Goal: Task Accomplishment & Management: Manage account settings

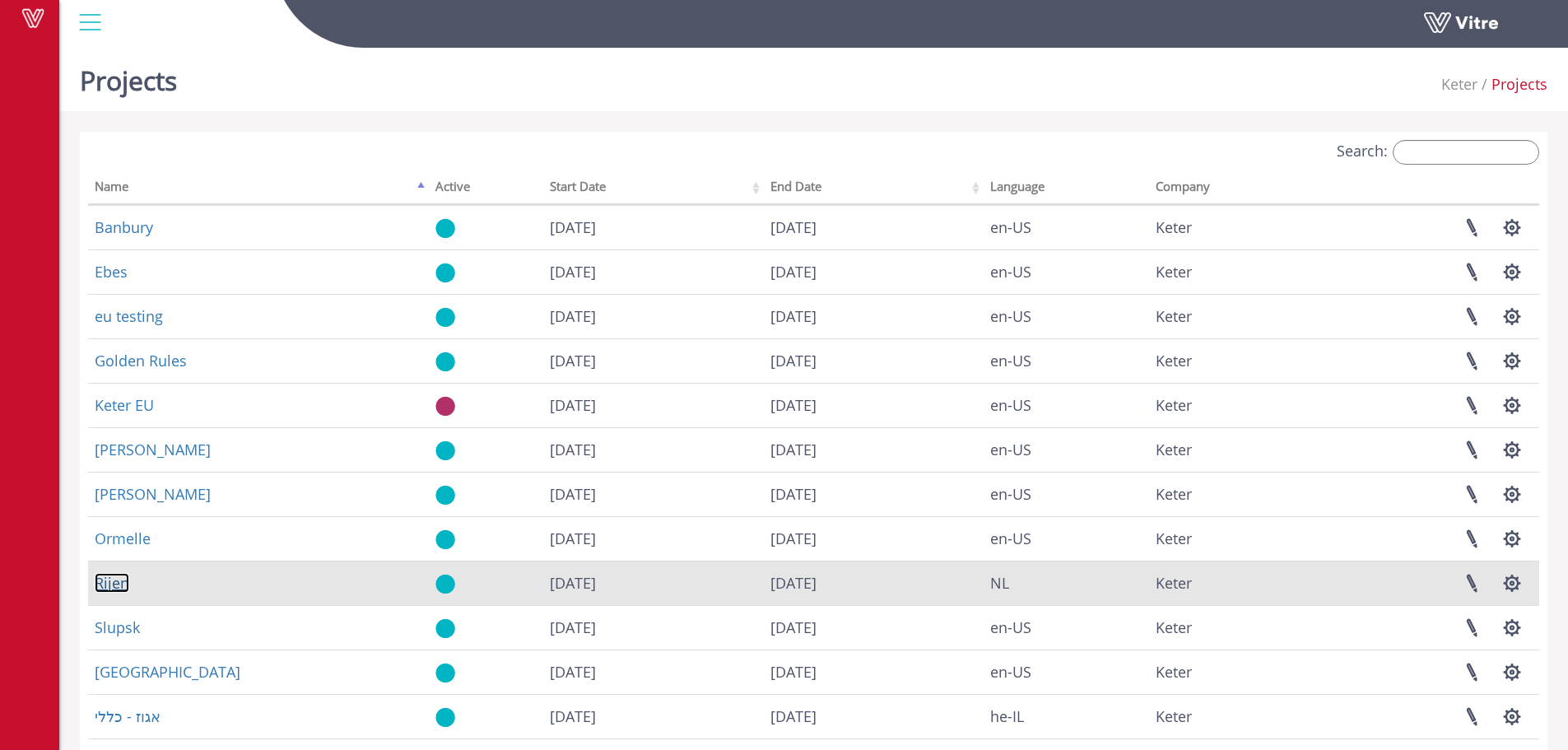
click at [124, 583] on link "Rijen" at bounding box center [111, 583] width 34 height 19
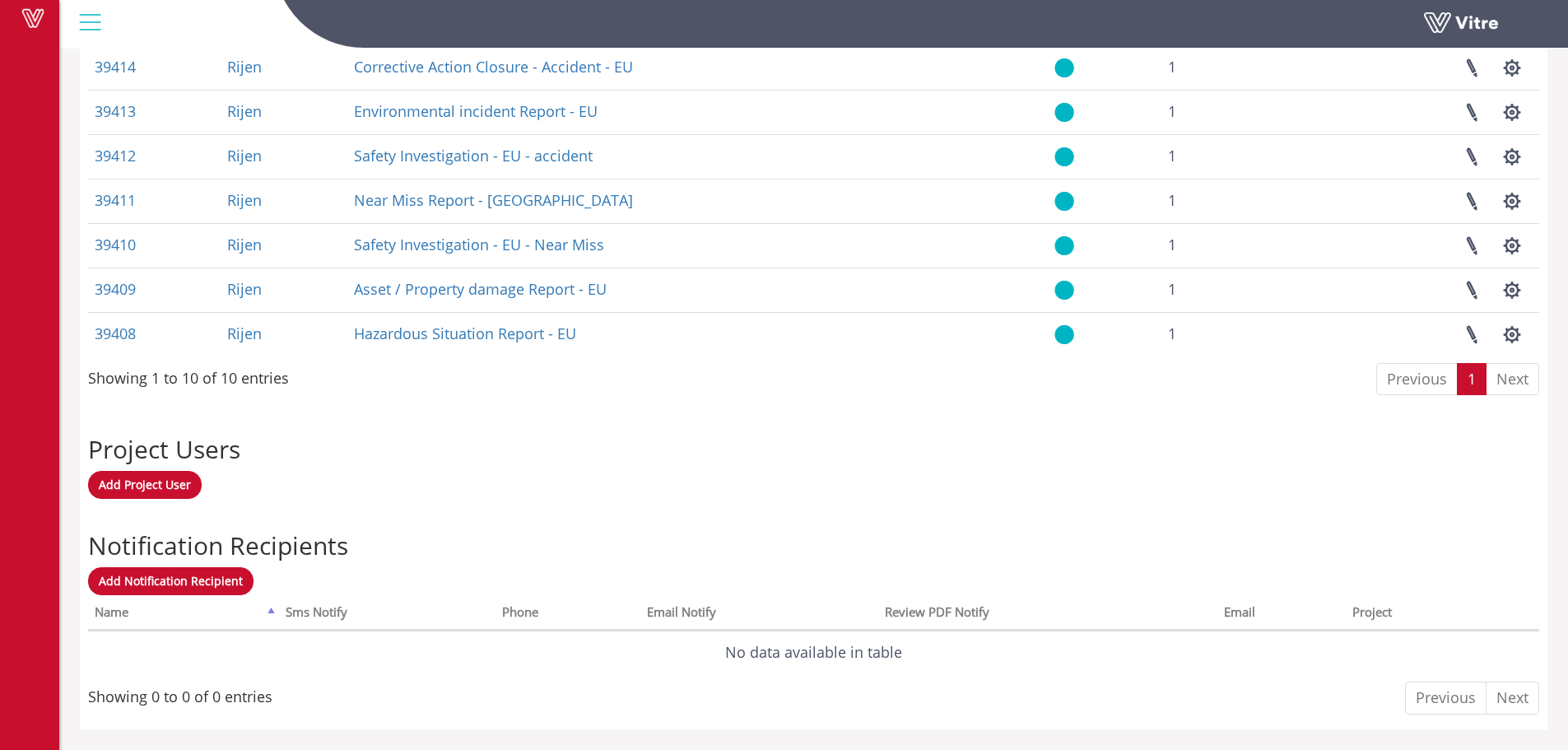
scroll to position [591, 0]
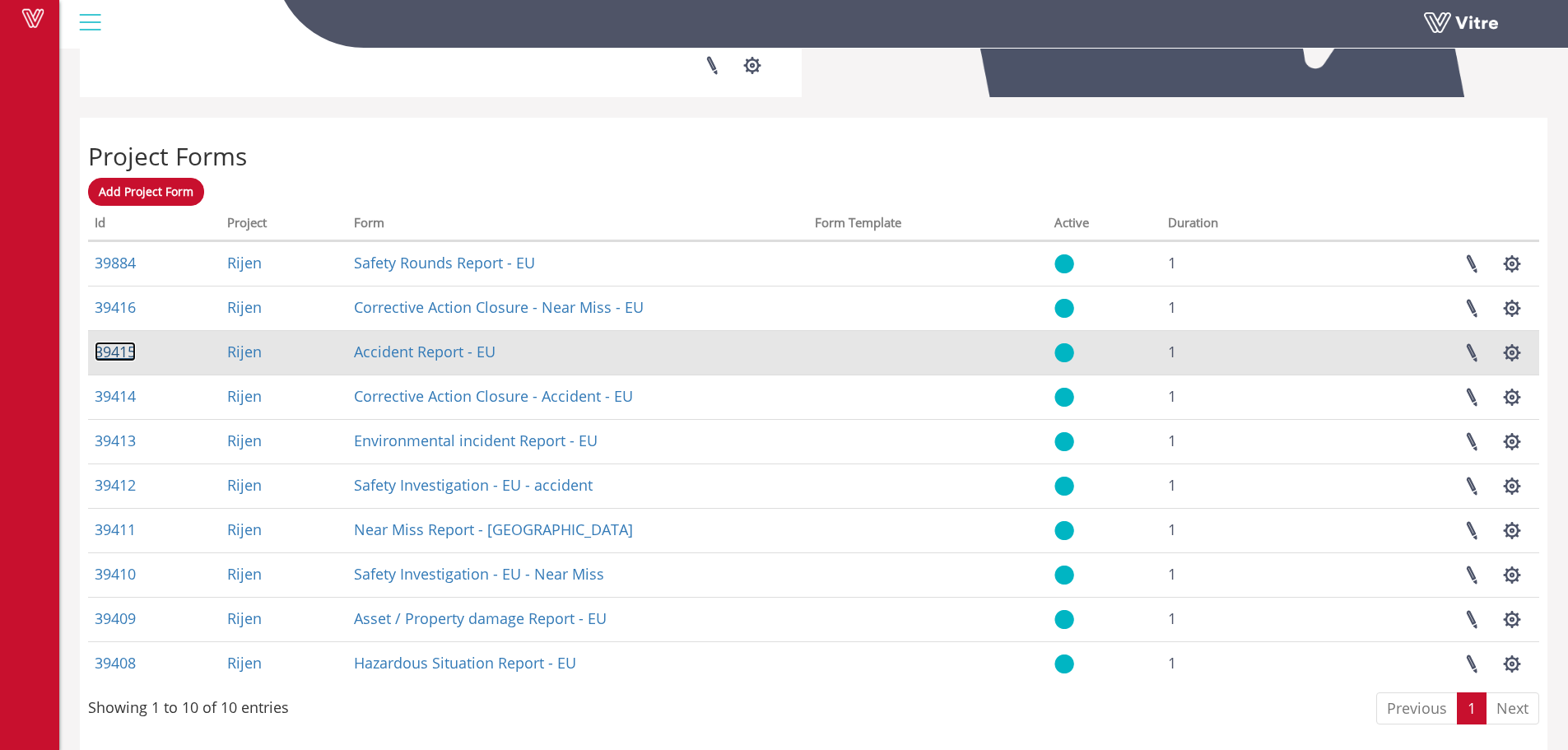
click at [118, 350] on link "39415" at bounding box center [115, 351] width 42 height 19
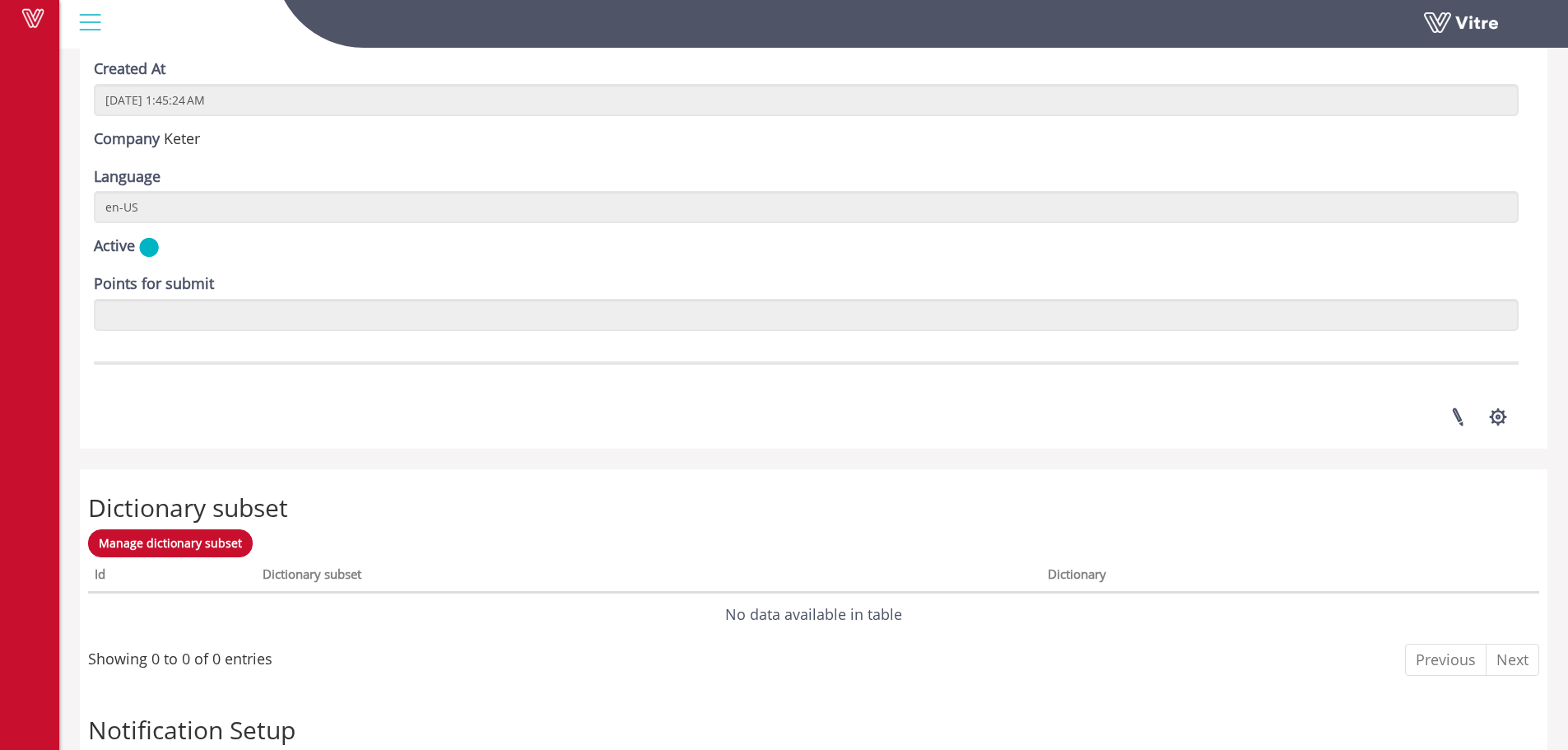
scroll to position [2277, 0]
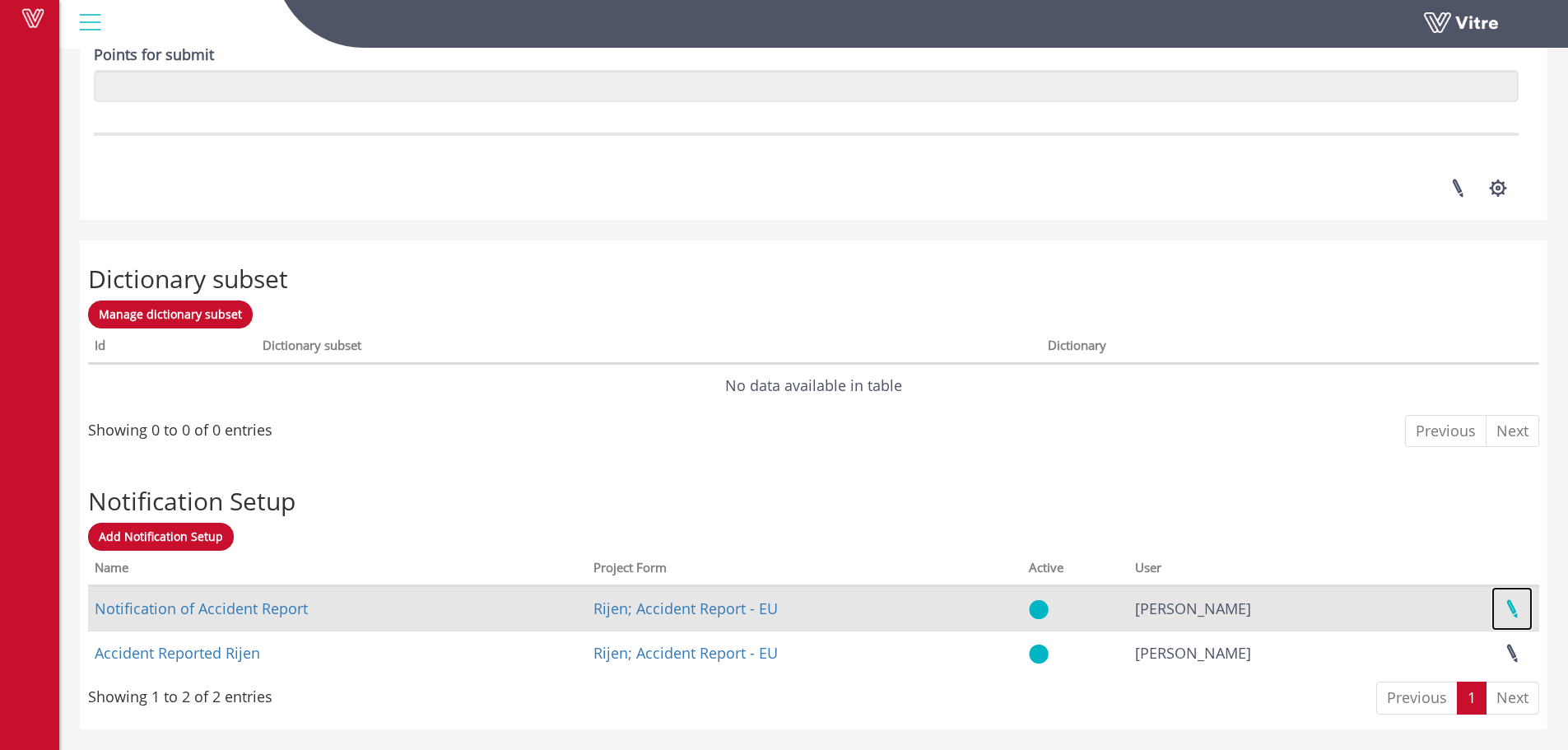
click at [1515, 614] on link at bounding box center [1512, 608] width 42 height 43
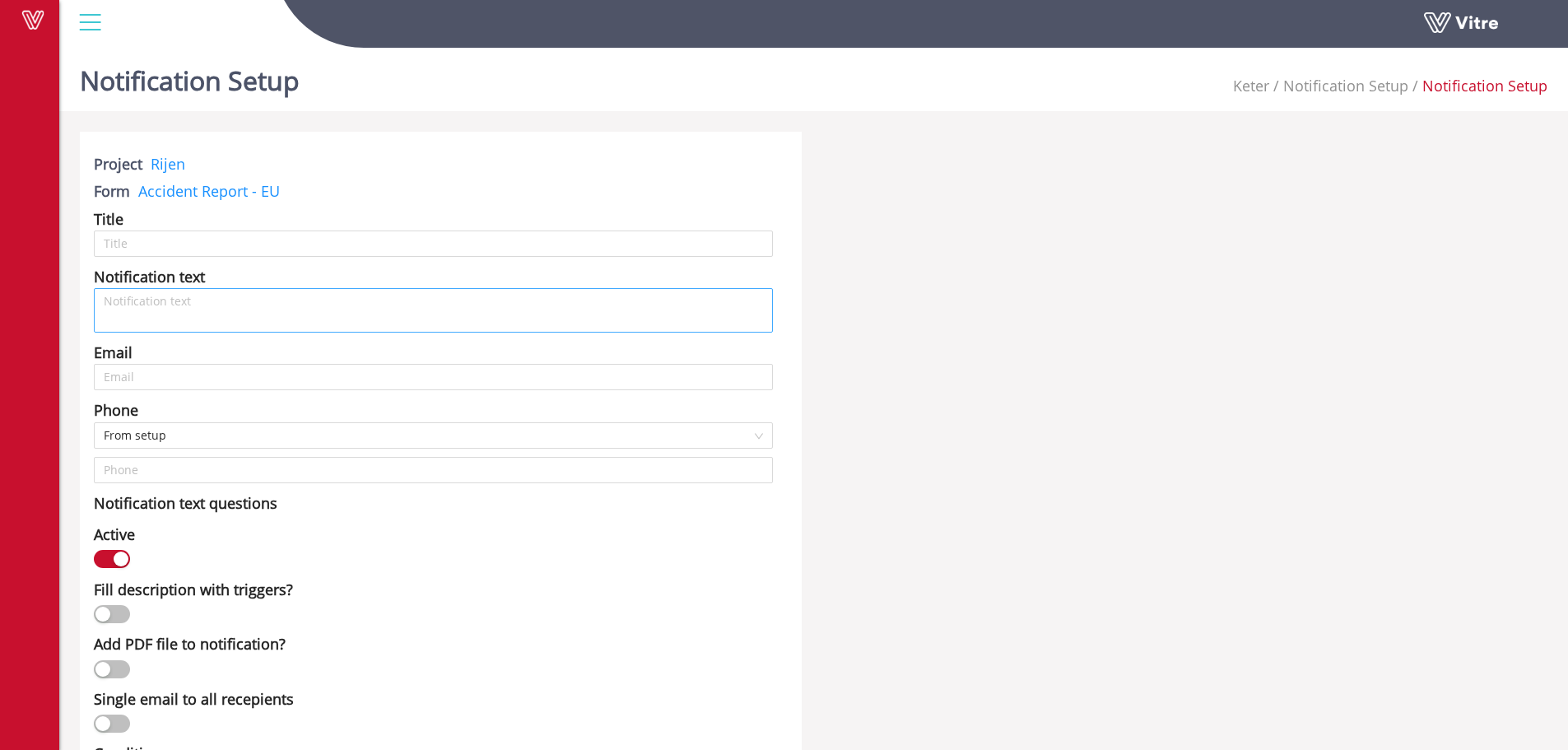
type input "Notification of Accident Report"
type textarea "Beste collega's, er is een Accident gemeld. Meer informatie over deze melding i…"
type input "tonvdl@keter.com; rik.feyen@keter.com; careers.nl@keter.com; liesbeth.polman@ke…"
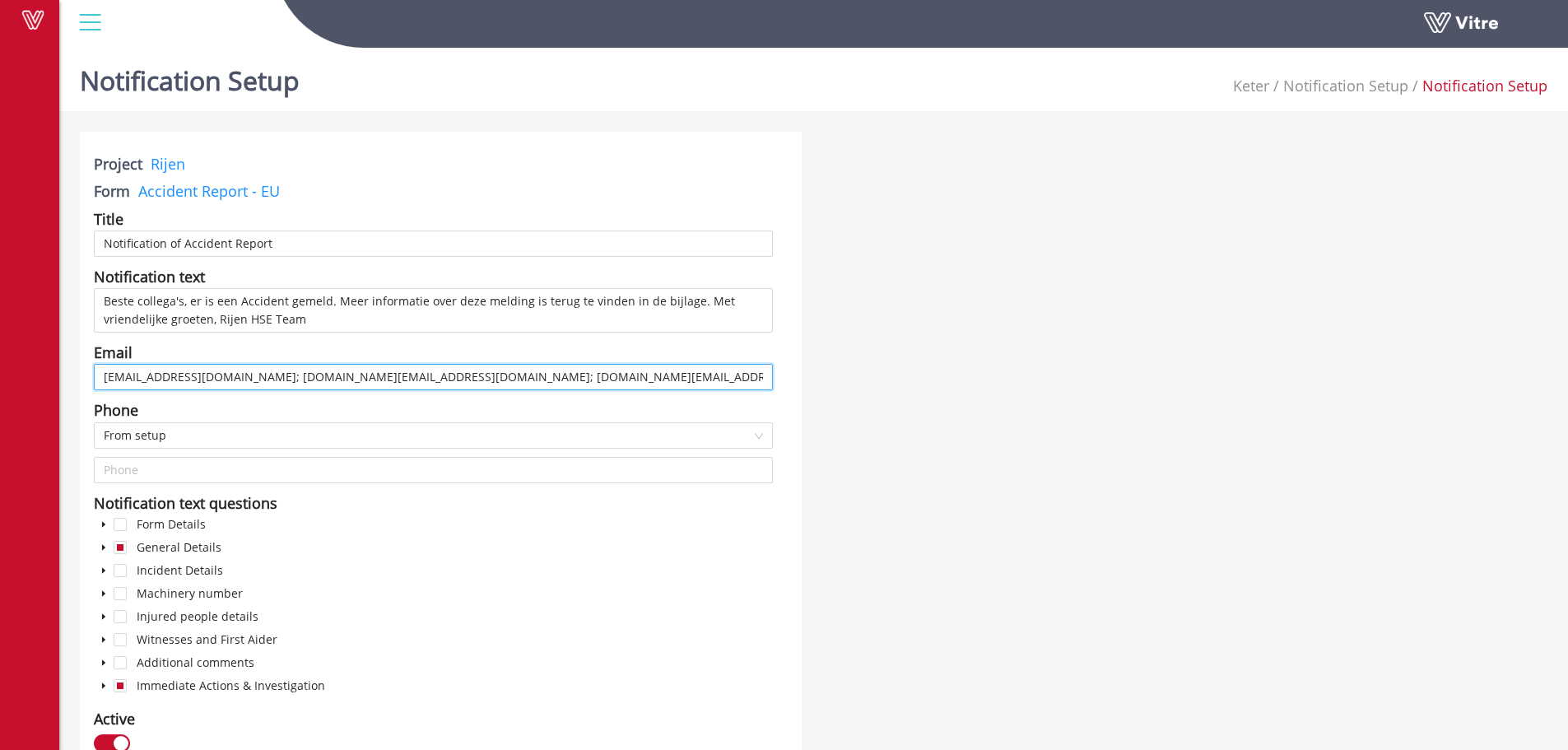
click at [118, 377] on input "[EMAIL_ADDRESS][DOMAIN_NAME]; [DOMAIN_NAME][EMAIL_ADDRESS][DOMAIN_NAME]; [DOMAI…" at bounding box center [433, 378] width 679 height 27
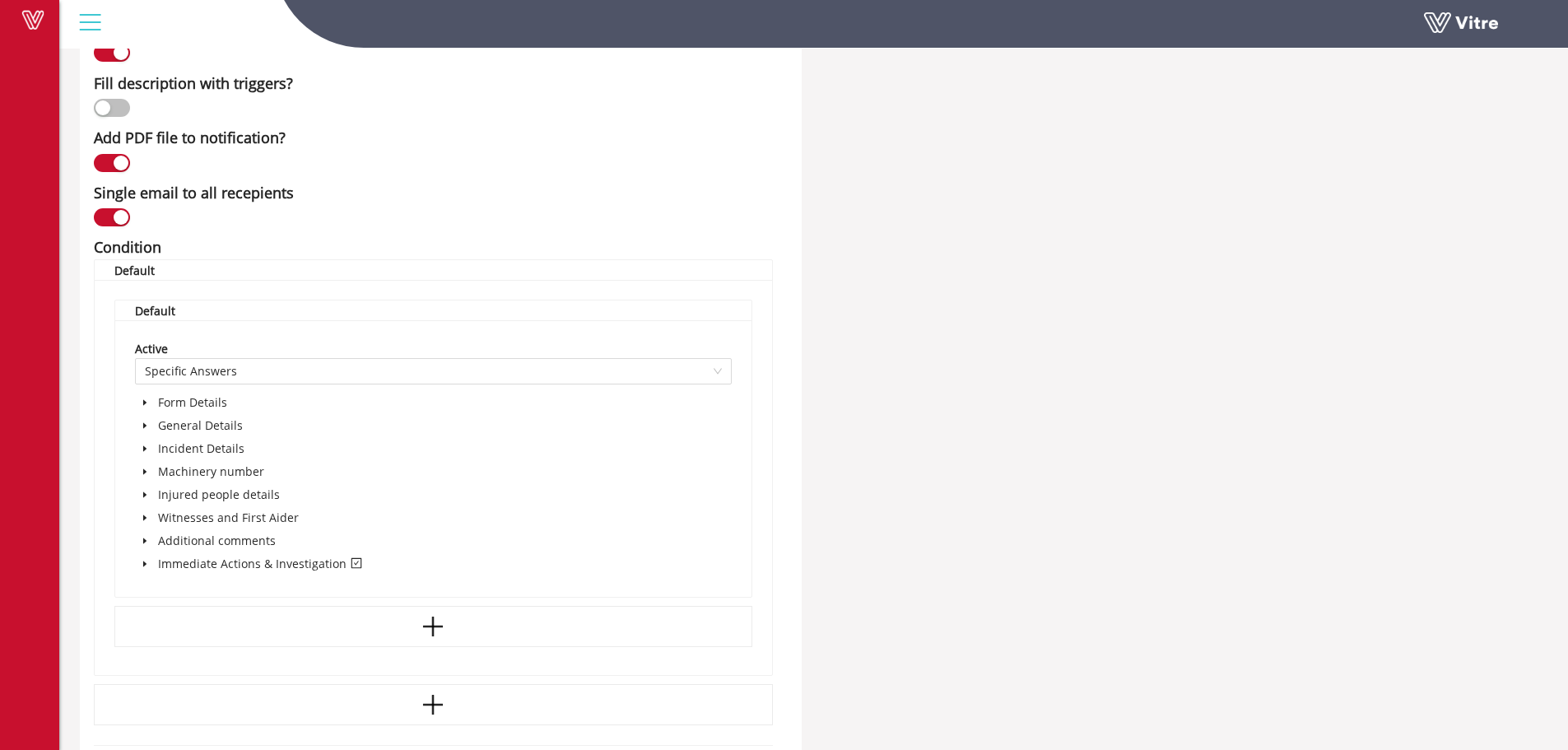
scroll to position [741, 0]
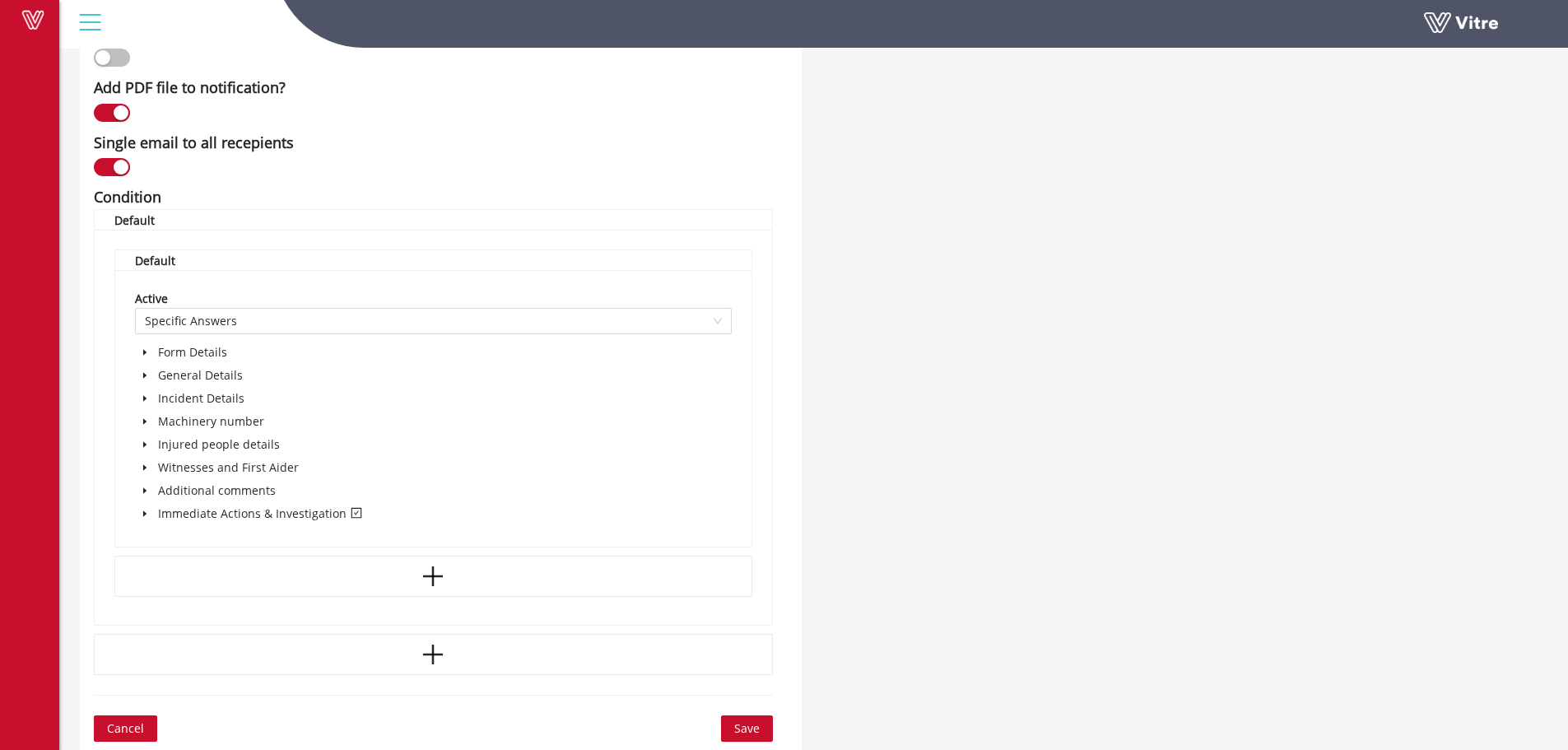
click at [141, 512] on icon "caret-down" at bounding box center [144, 513] width 8 height 8
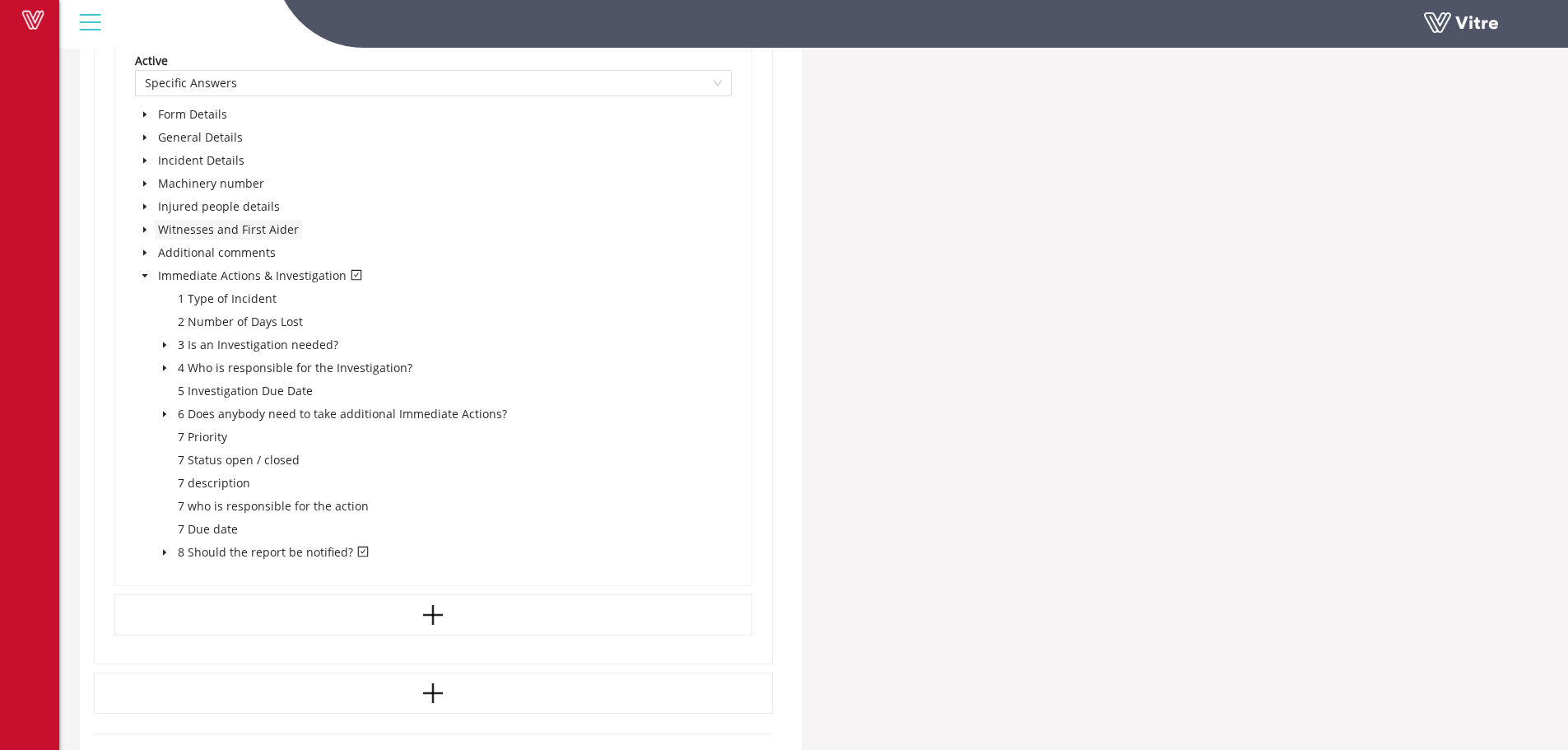
scroll to position [989, 0]
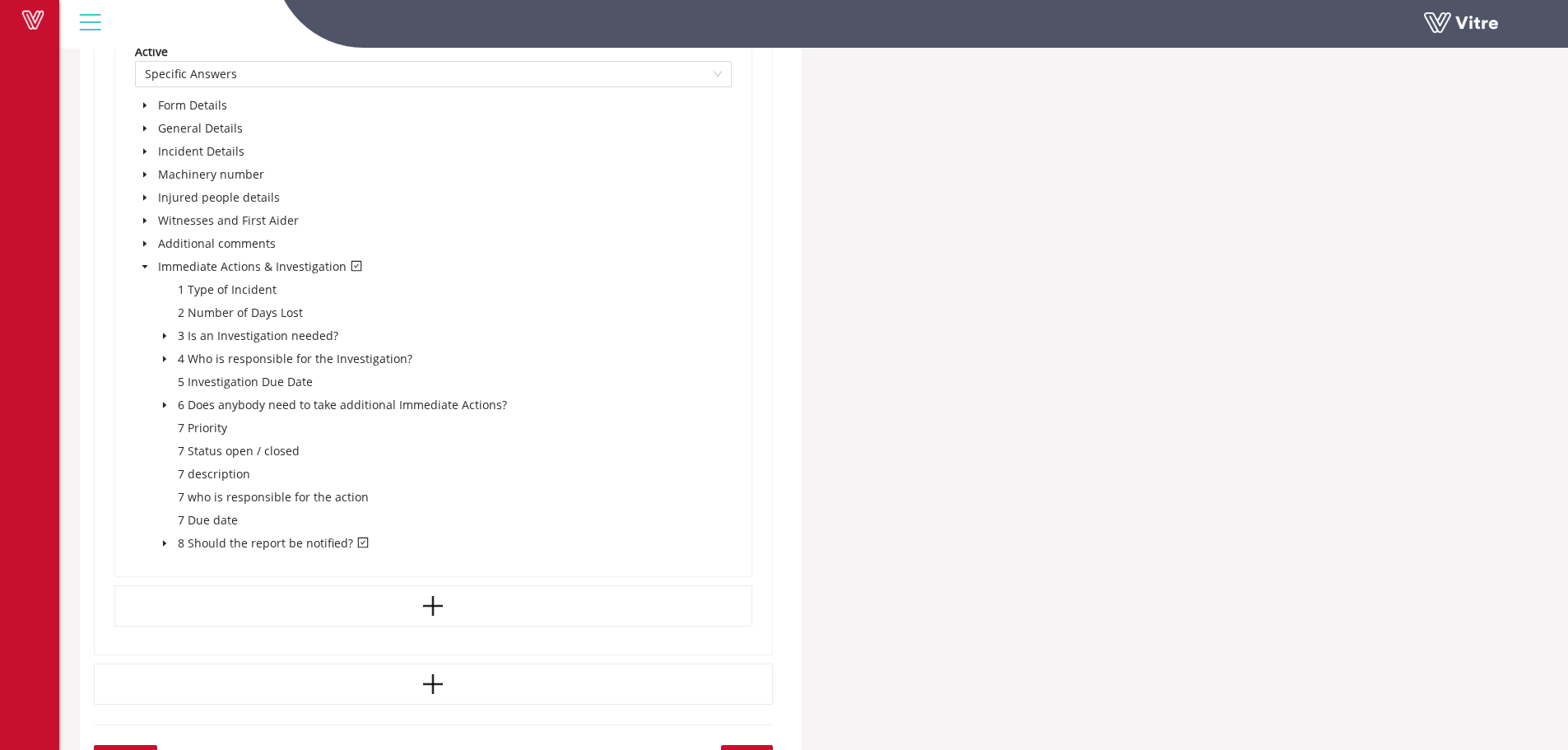
click at [161, 544] on icon "caret-down" at bounding box center [164, 543] width 8 height 8
click at [142, 267] on icon "caret-down" at bounding box center [144, 266] width 8 height 8
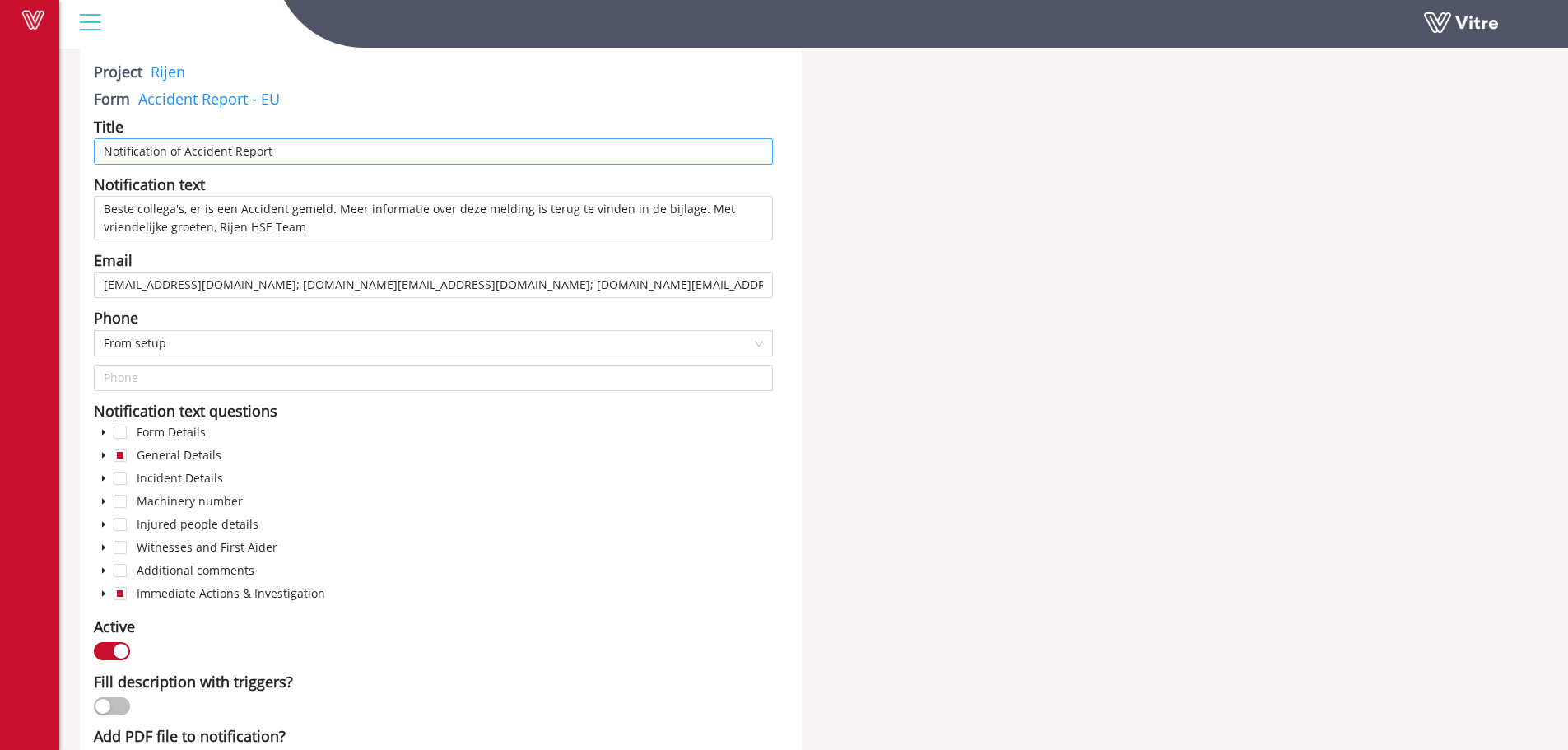
scroll to position [0, 0]
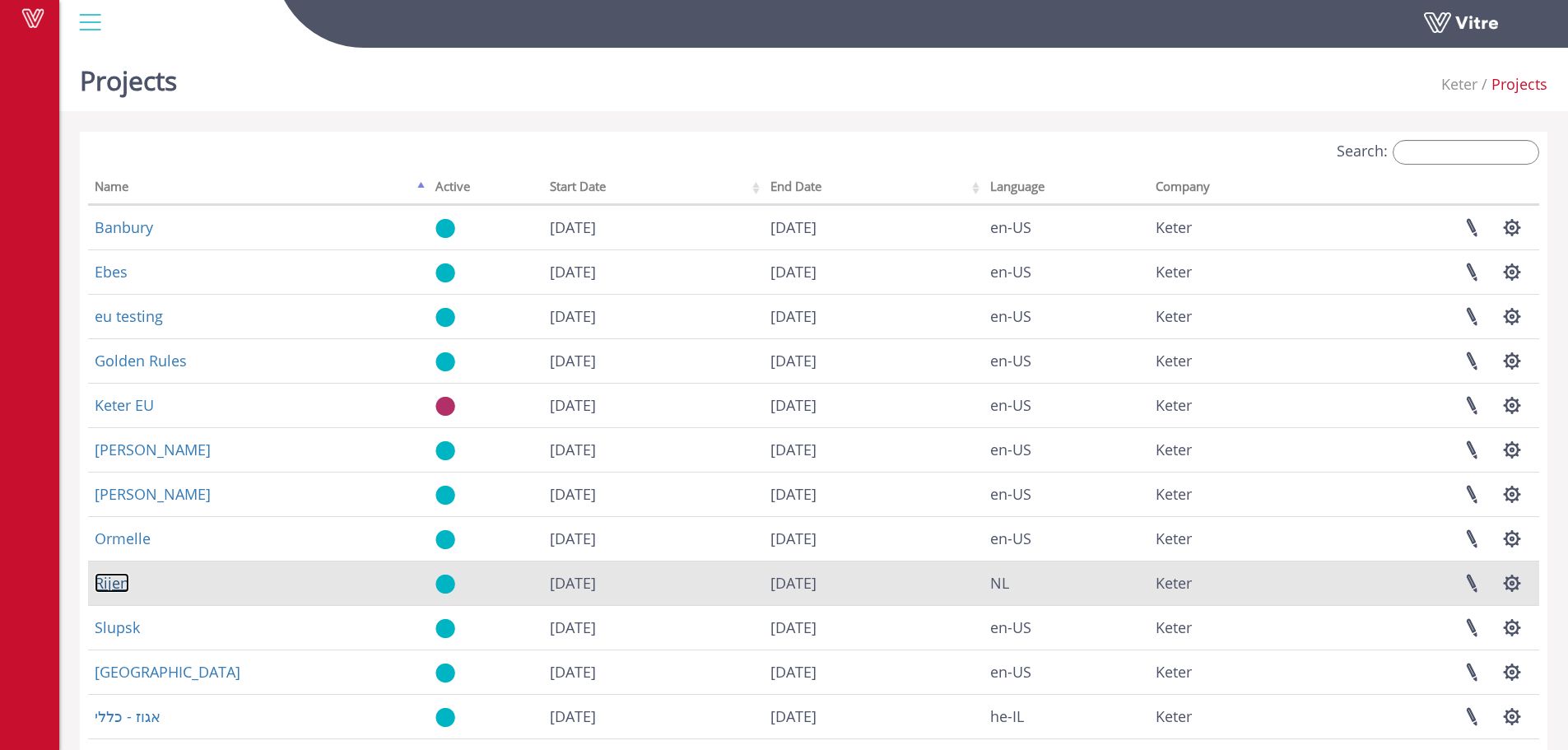
click at [122, 583] on link "Rijen" at bounding box center [111, 583] width 34 height 19
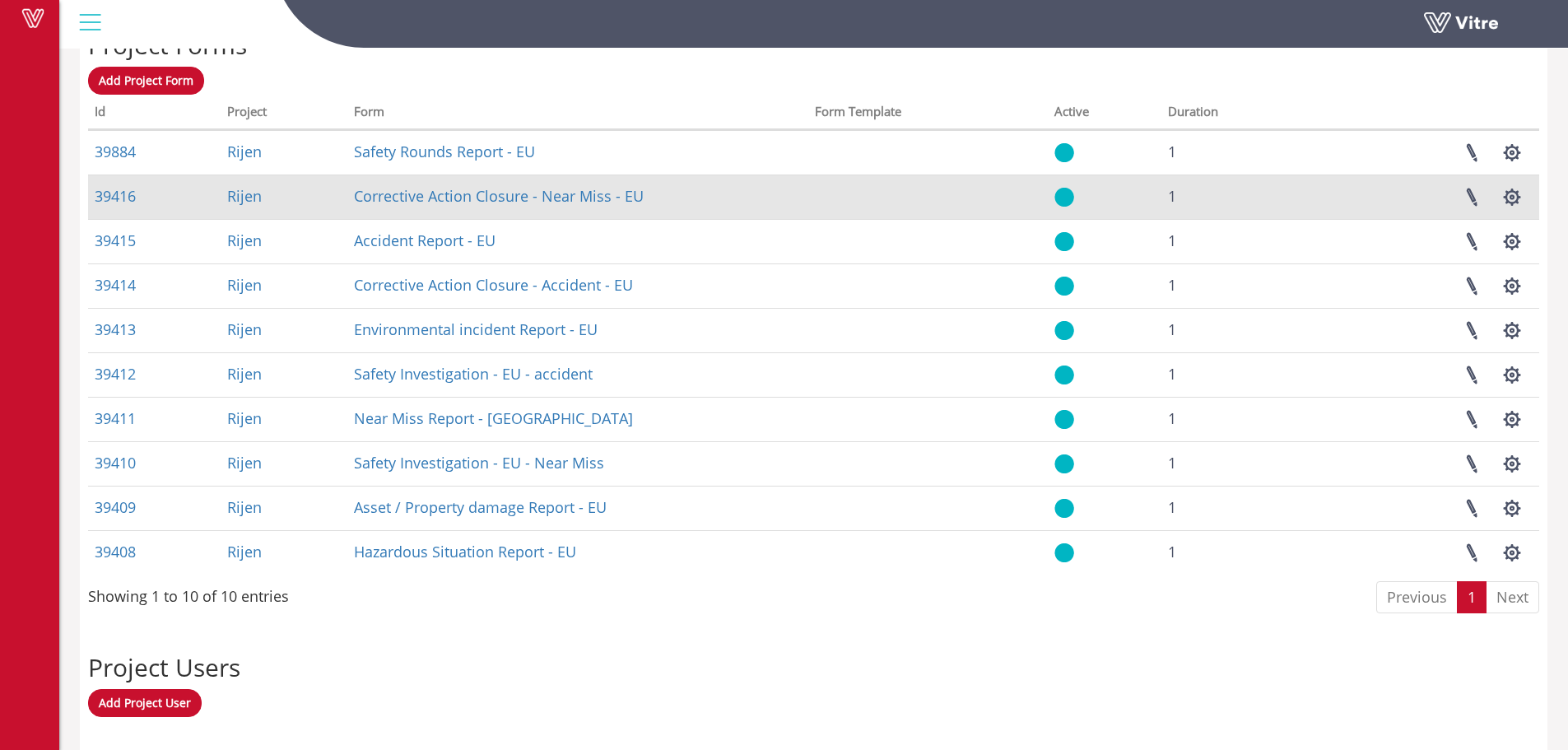
scroll to position [673, 0]
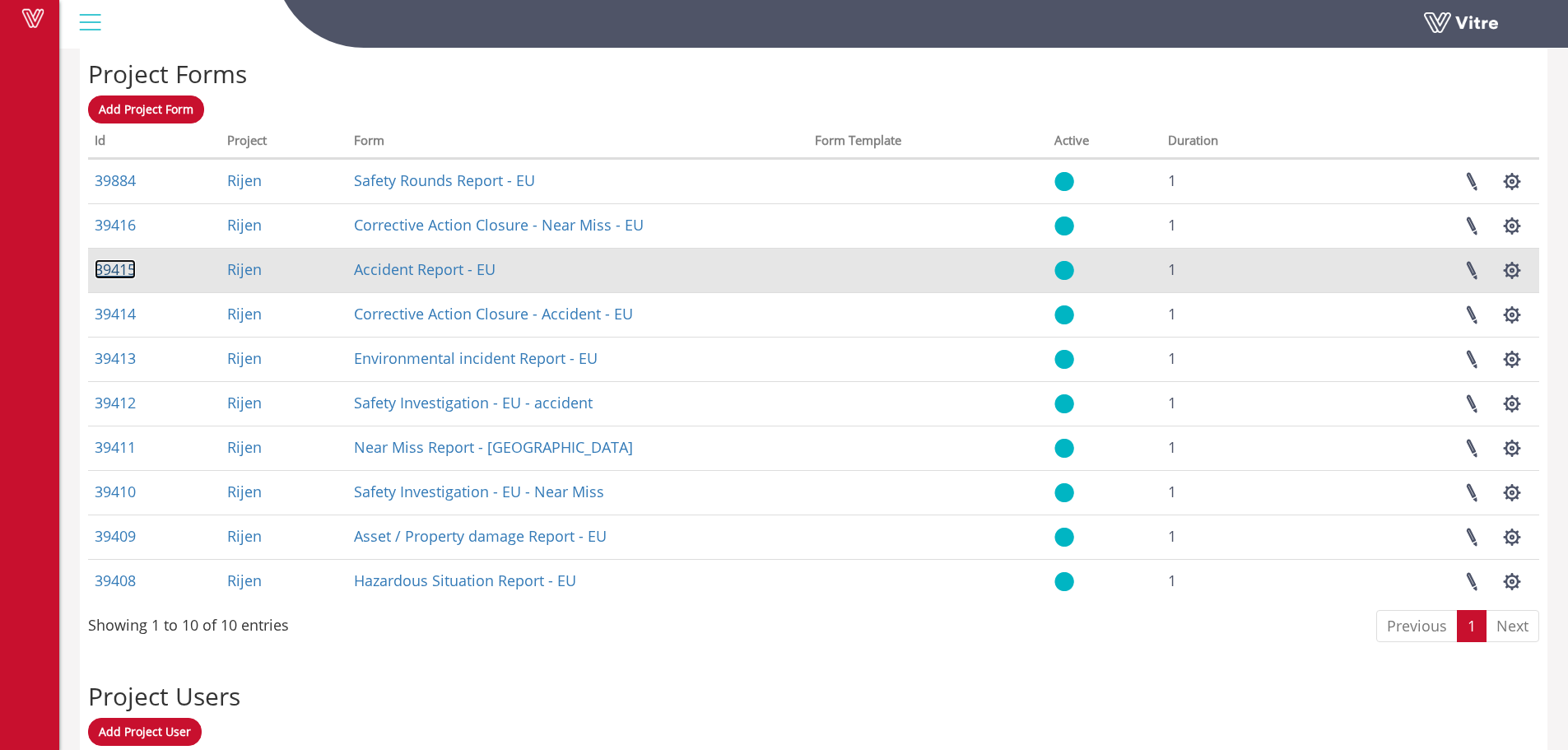
click at [107, 268] on link "39415" at bounding box center [115, 269] width 42 height 19
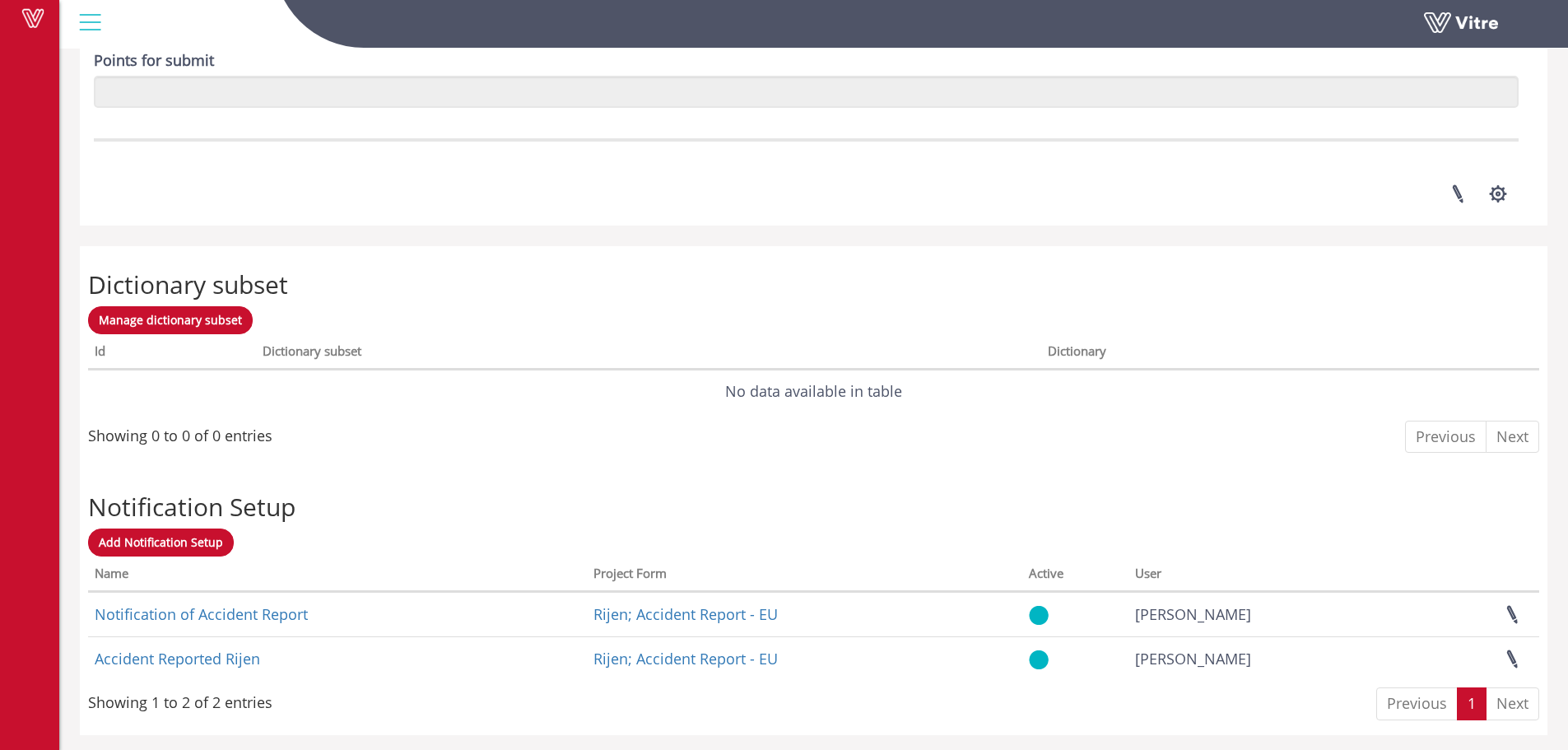
scroll to position [2277, 0]
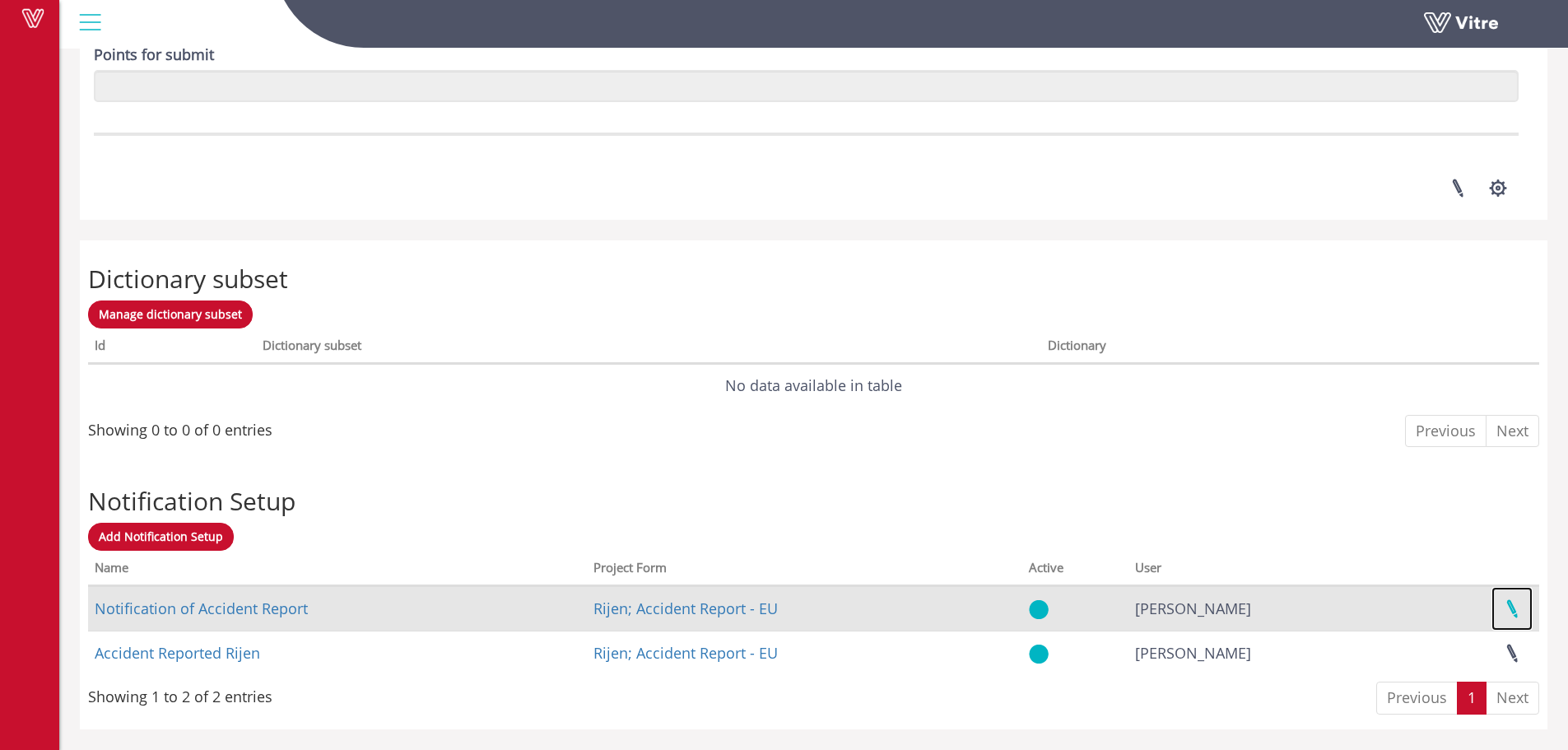
click at [1509, 606] on link at bounding box center [1512, 608] width 42 height 43
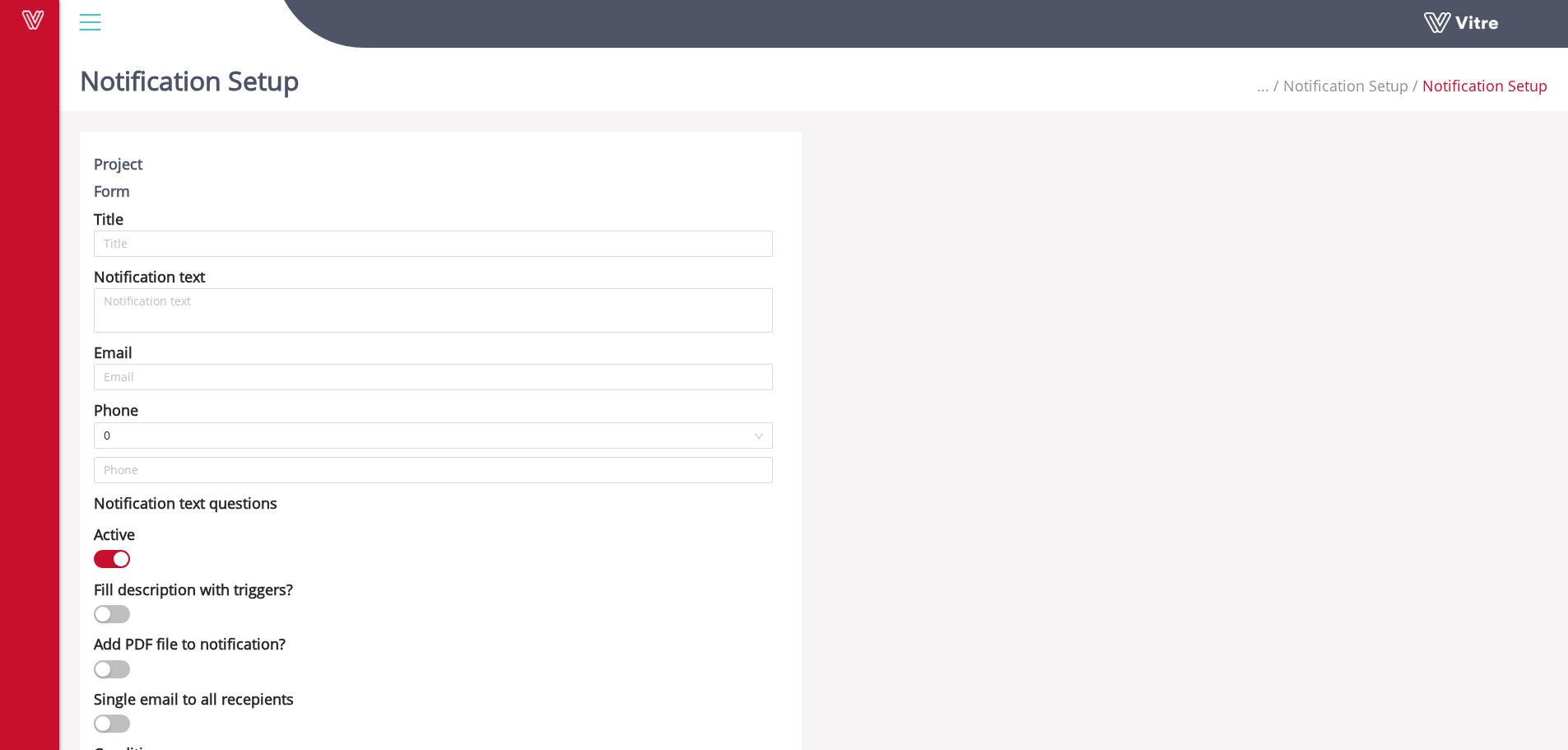
type input "Notification of Accident Report"
type input "[EMAIL_ADDRESS][DOMAIN_NAME]; [DOMAIN_NAME][EMAIL_ADDRESS][DOMAIN_NAME]; [DOMAI…"
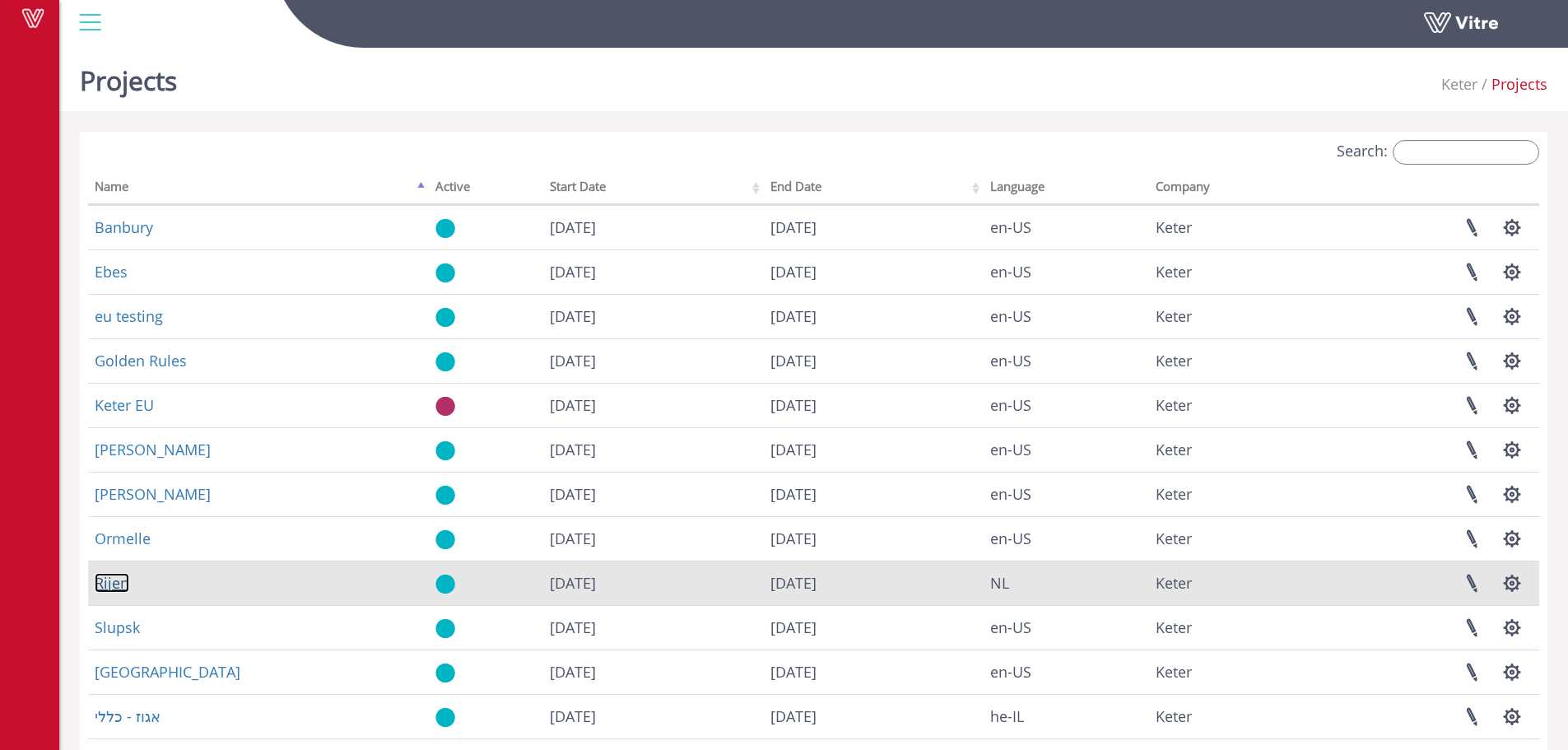
click at [121, 588] on link "Rijen" at bounding box center [111, 583] width 34 height 19
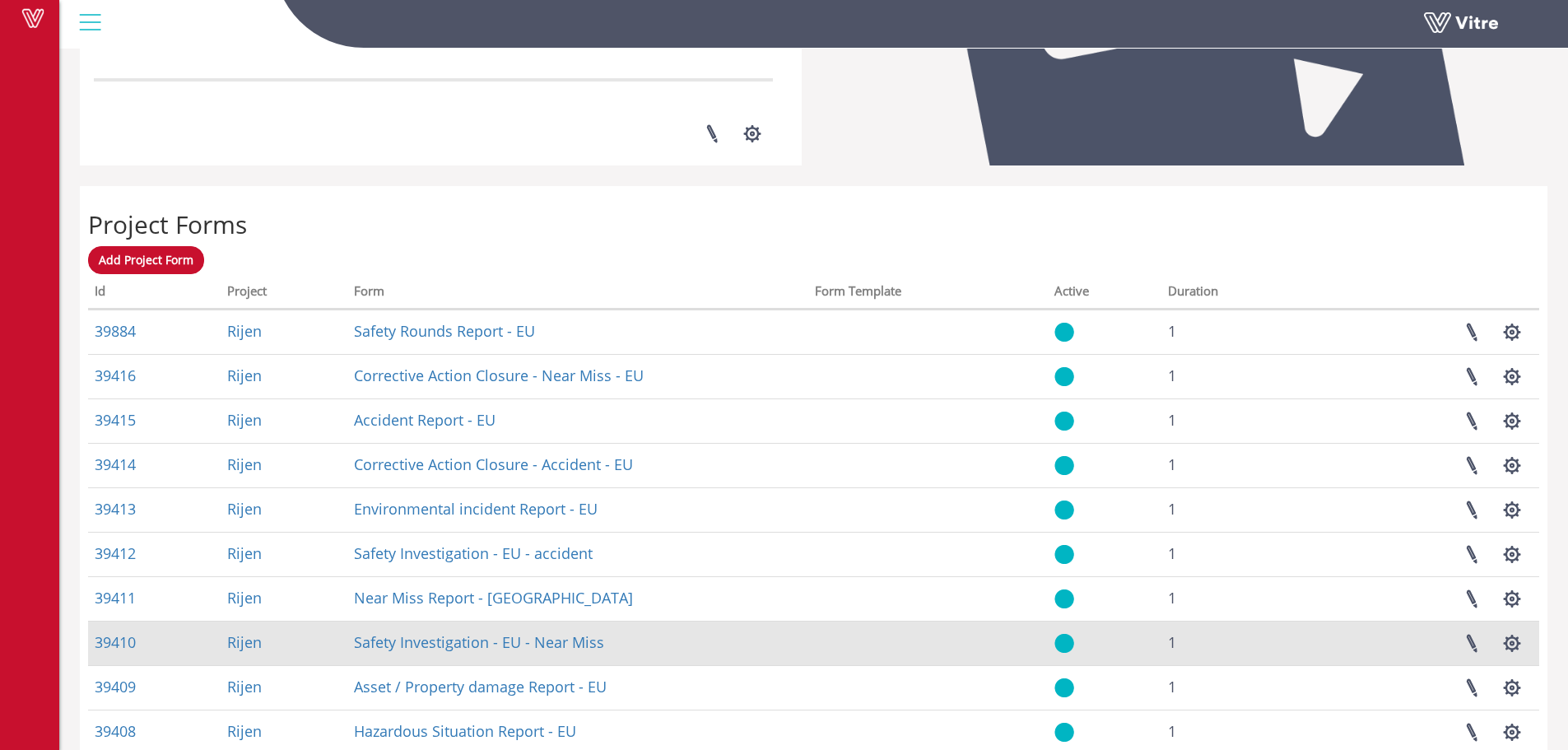
scroll to position [509, 0]
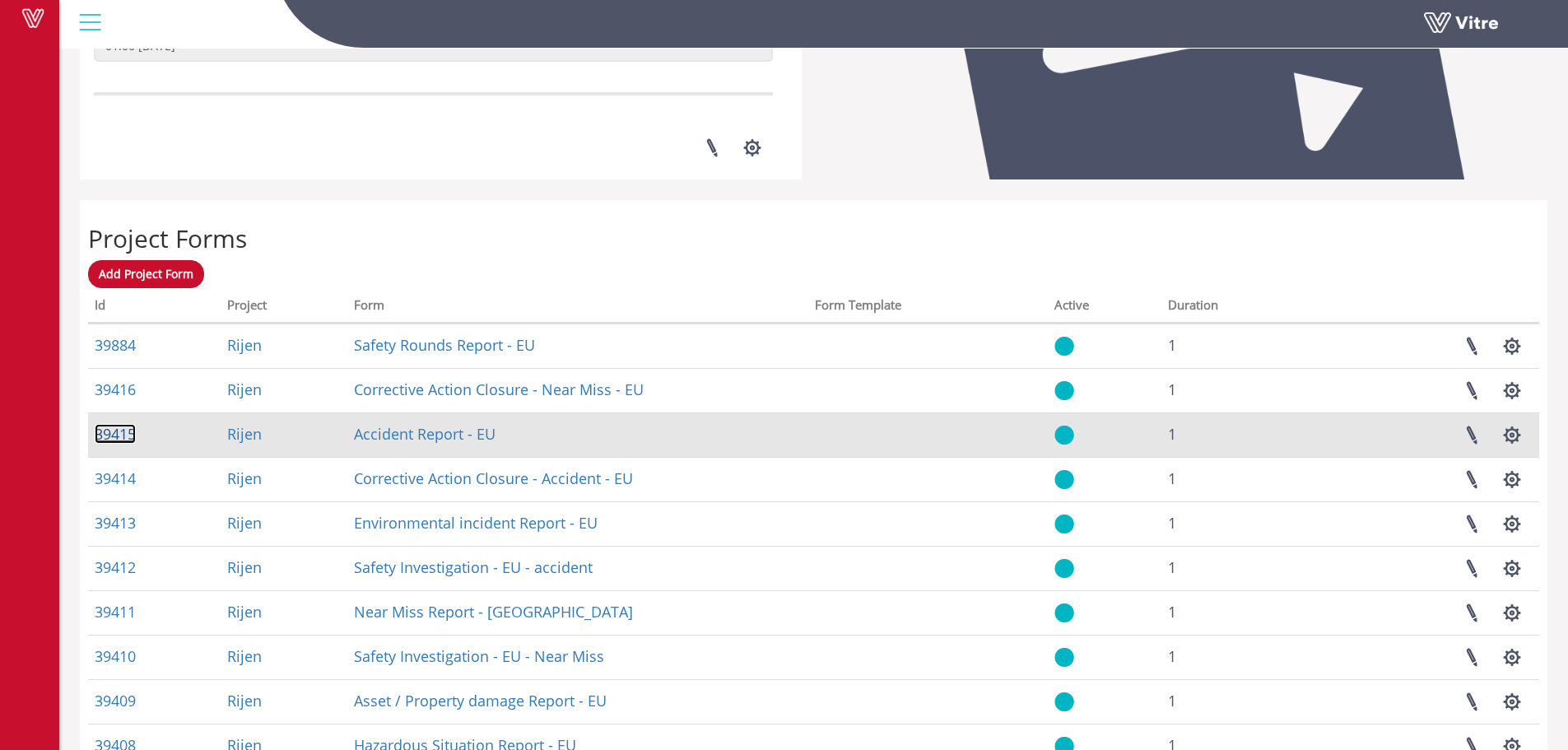
click at [126, 425] on link "39415" at bounding box center [115, 434] width 42 height 19
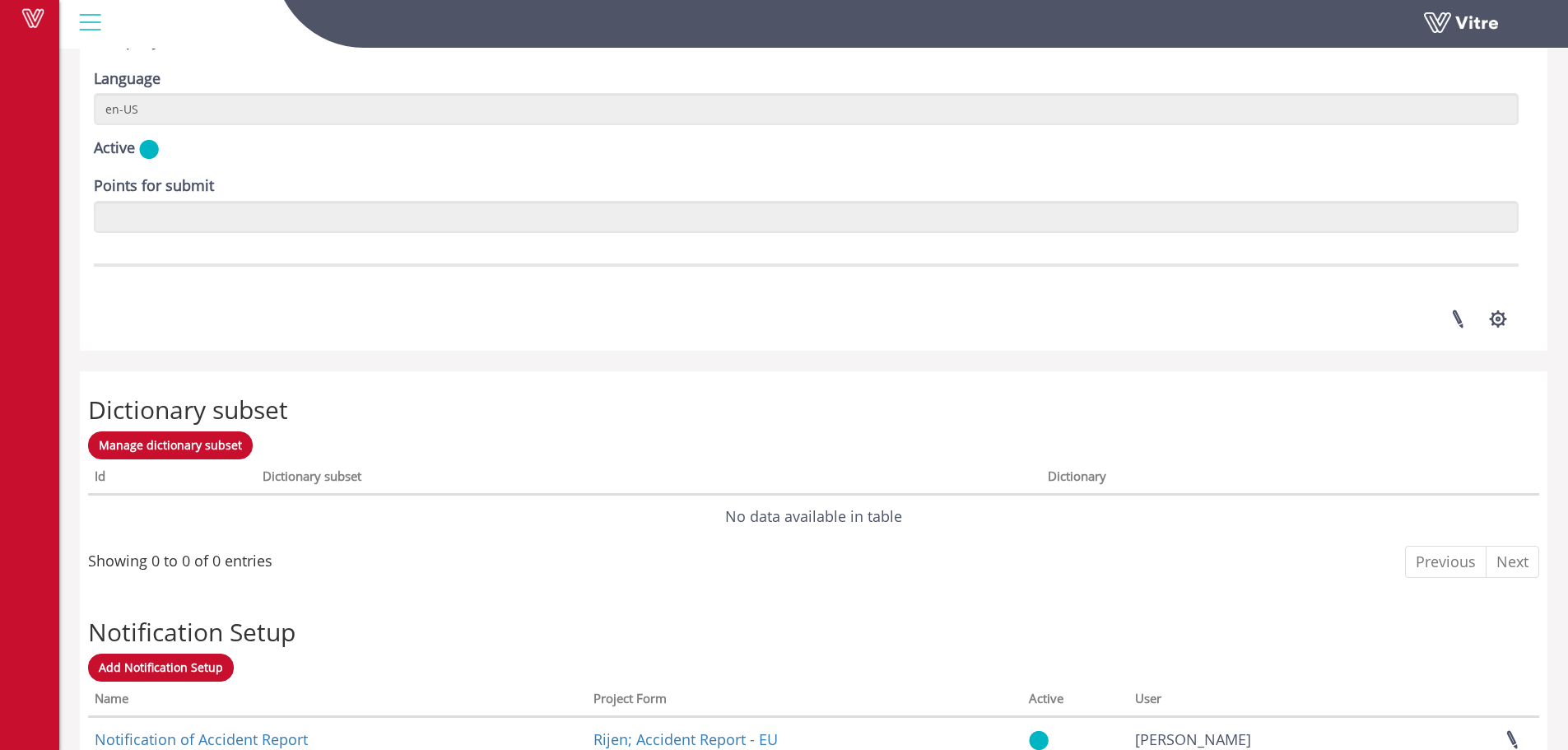
scroll to position [2277, 0]
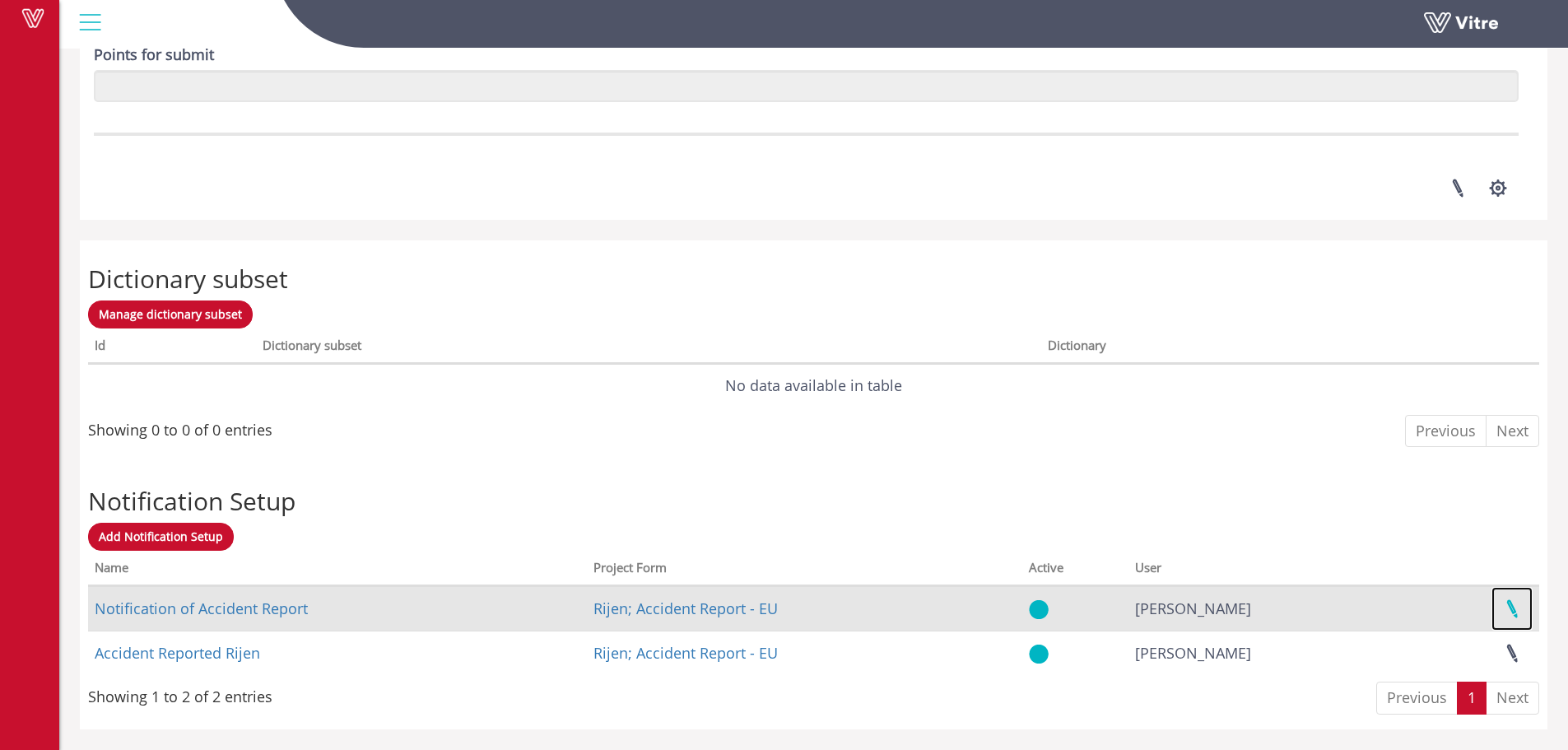
click at [1514, 611] on link at bounding box center [1512, 608] width 42 height 43
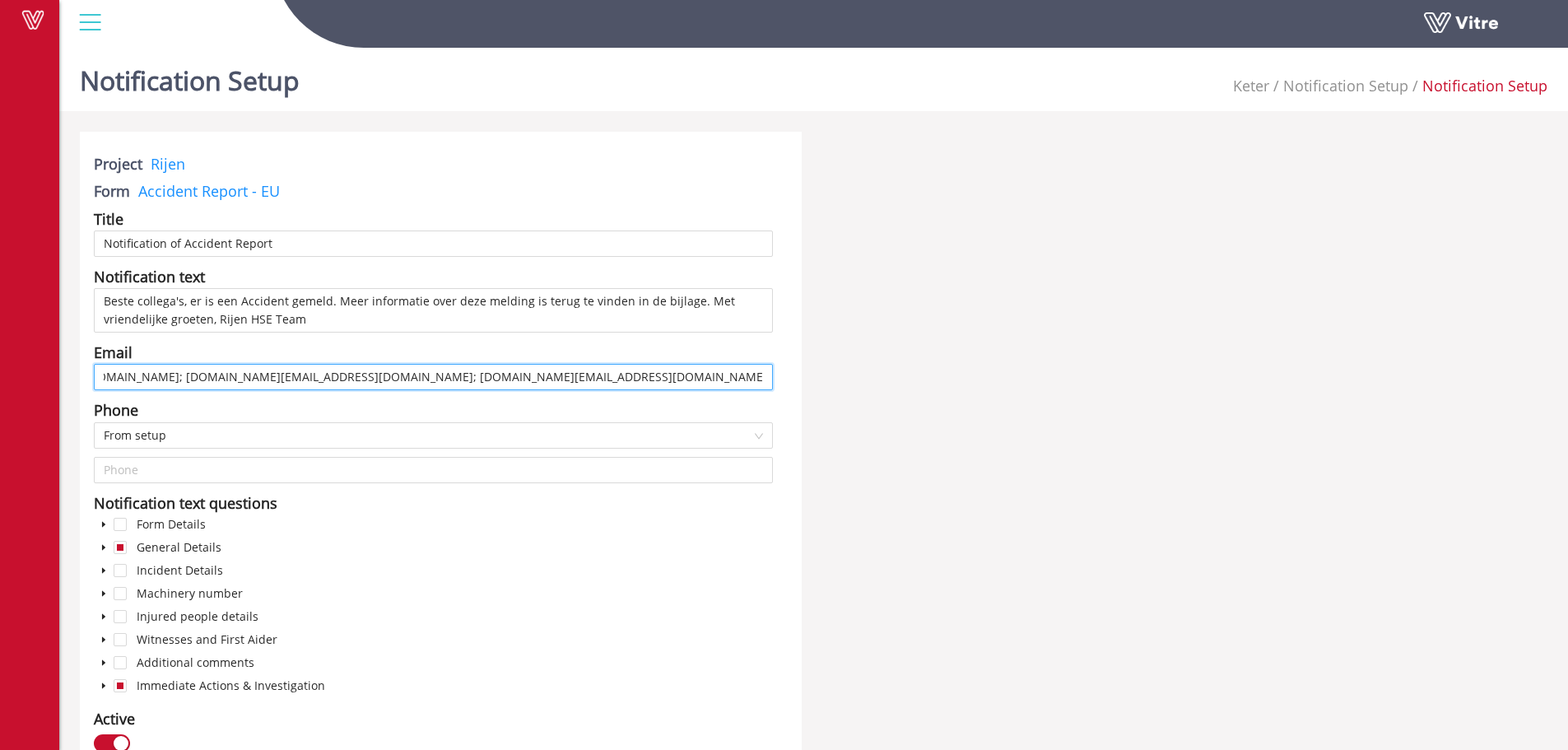
scroll to position [0, 1813]
drag, startPoint x: 103, startPoint y: 378, endPoint x: 1319, endPoint y: 378, distance: 1216.0
